Goal: Transaction & Acquisition: Obtain resource

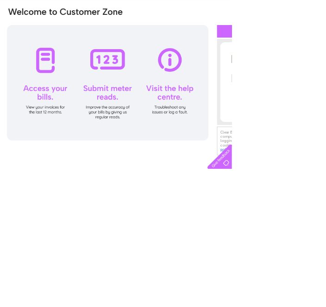
type input "judith2thegym@aol.com"
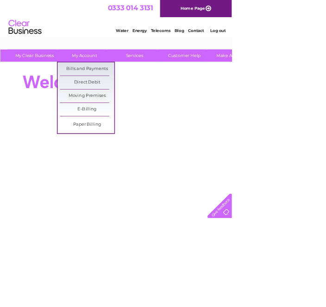
click at [136, 95] on link "Bills and Payments" at bounding box center [122, 97] width 76 height 19
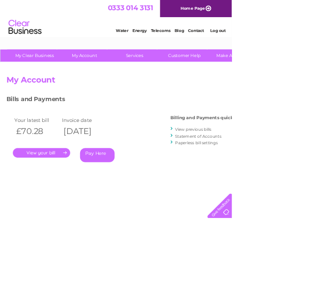
click at [62, 219] on link "." at bounding box center [58, 214] width 81 height 13
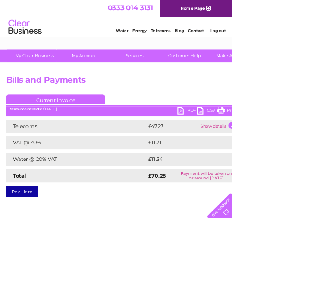
click at [267, 161] on link "PDF" at bounding box center [264, 156] width 28 height 13
